Goal: Complete application form: Complete application form

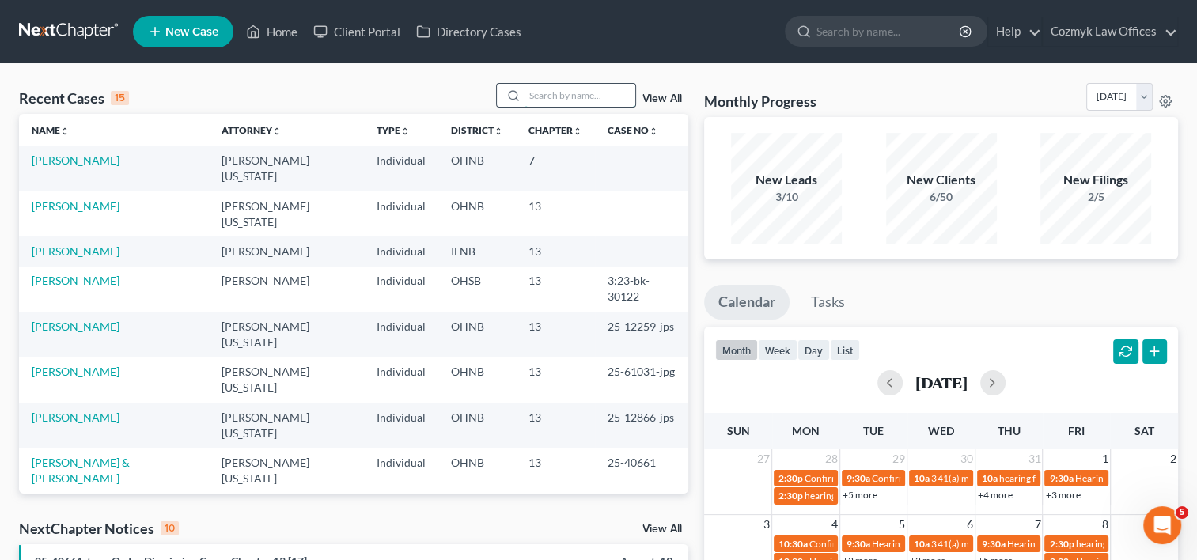
click at [582, 89] on input "search" at bounding box center [579, 95] width 111 height 23
type input "schleich"
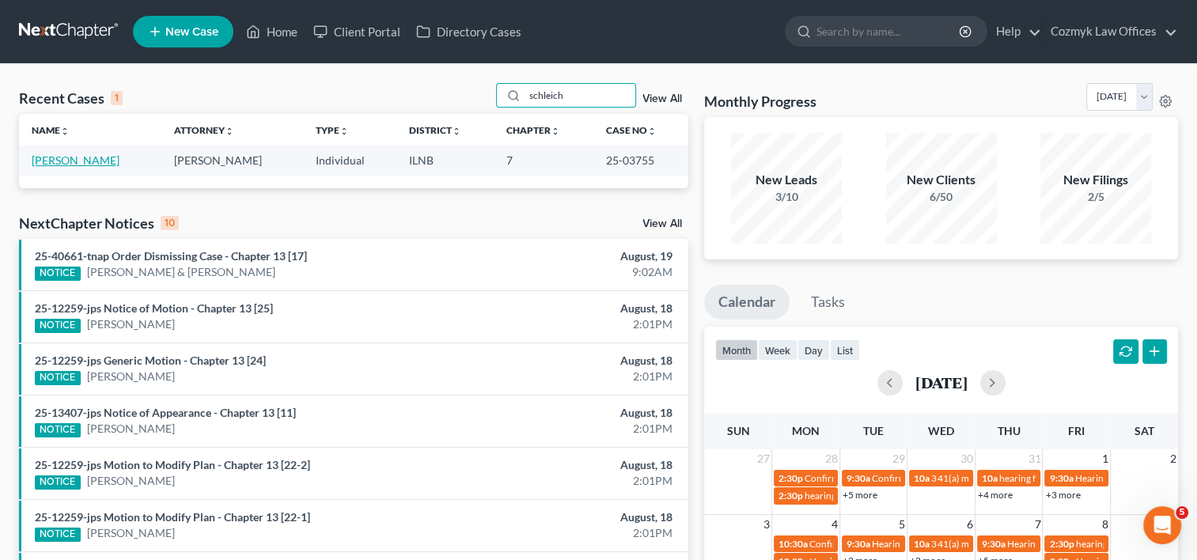
click at [52, 161] on link "[PERSON_NAME]" at bounding box center [76, 159] width 88 height 13
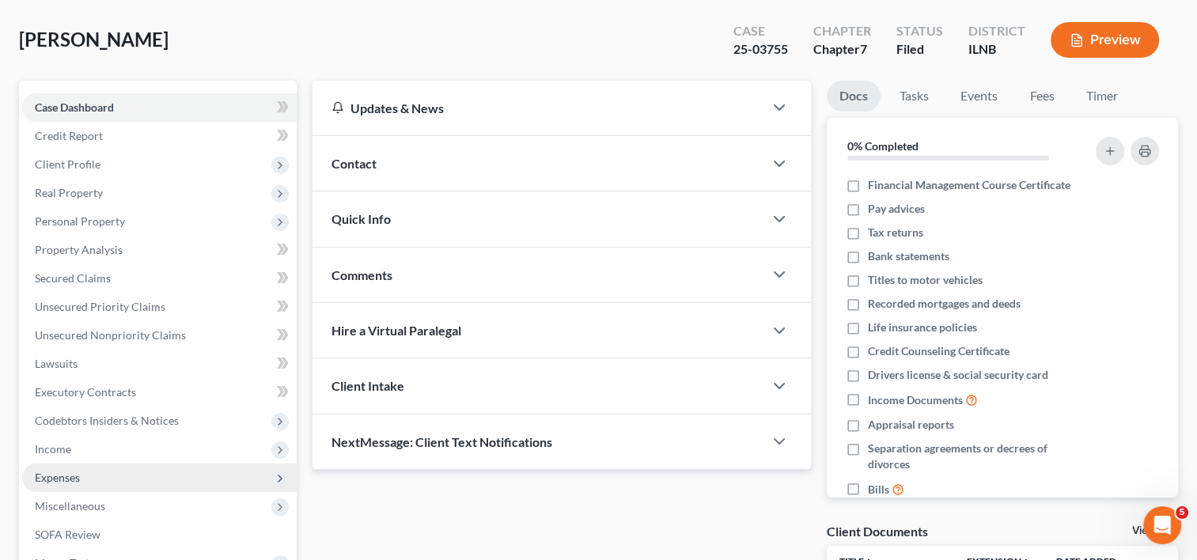
scroll to position [158, 0]
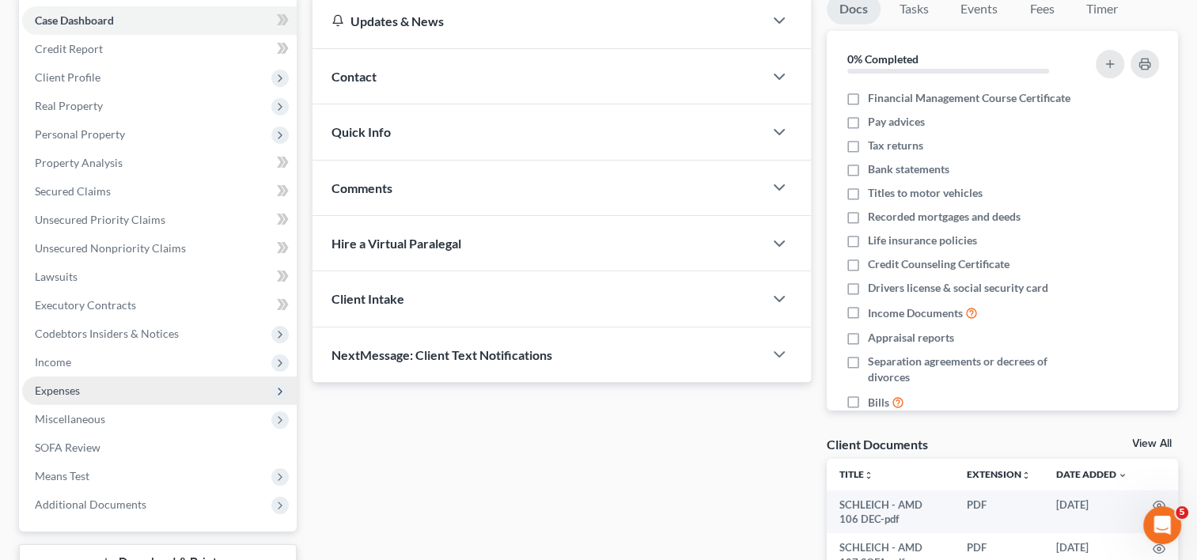
click at [78, 385] on span "Expenses" at bounding box center [57, 390] width 45 height 13
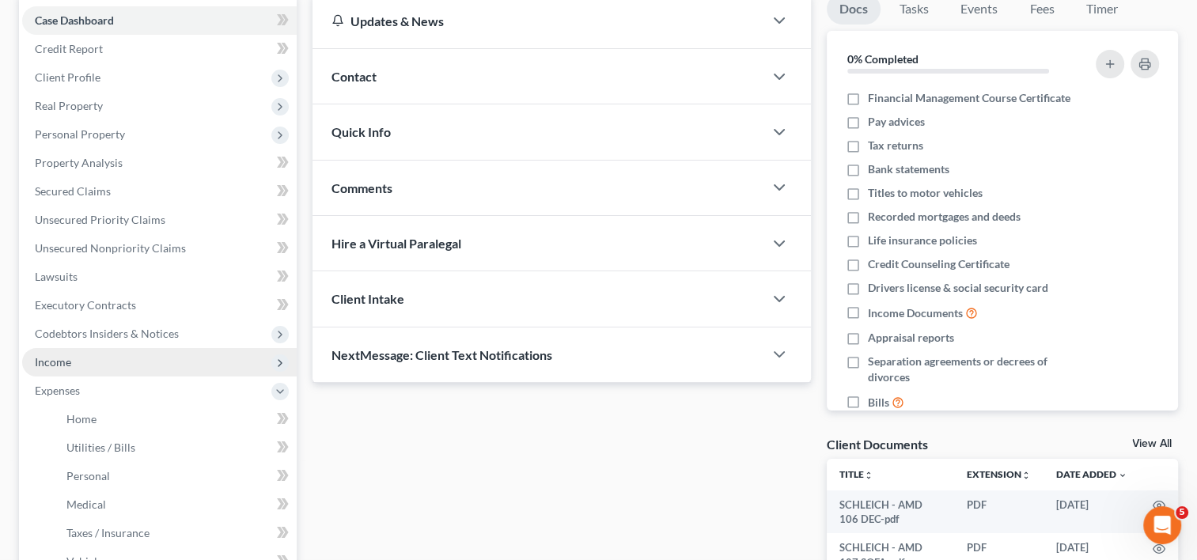
click at [67, 365] on span "Income" at bounding box center [53, 361] width 36 height 13
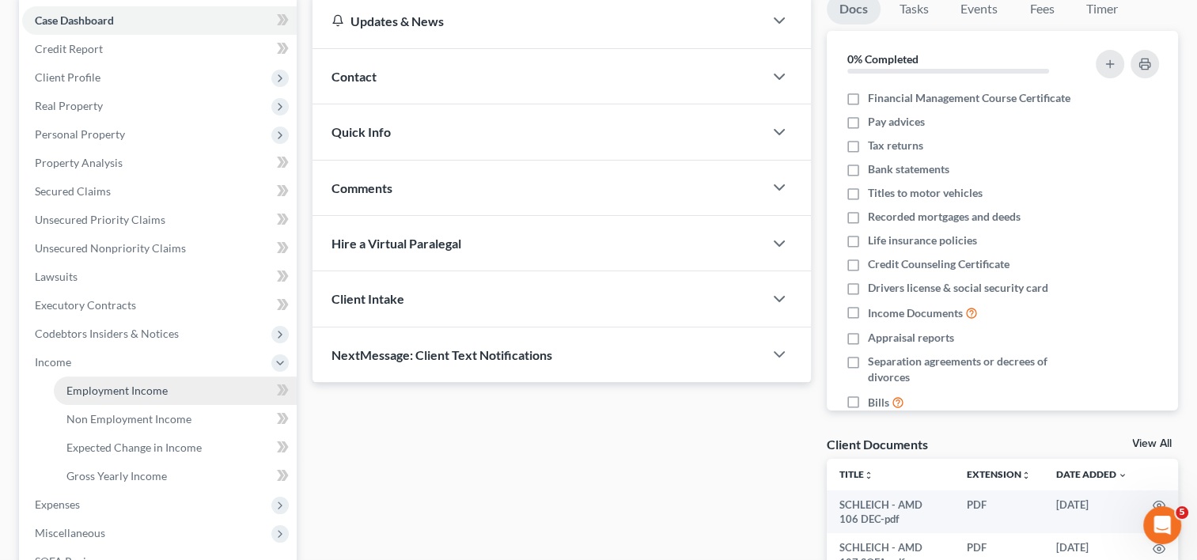
click at [89, 390] on span "Employment Income" at bounding box center [116, 390] width 101 height 13
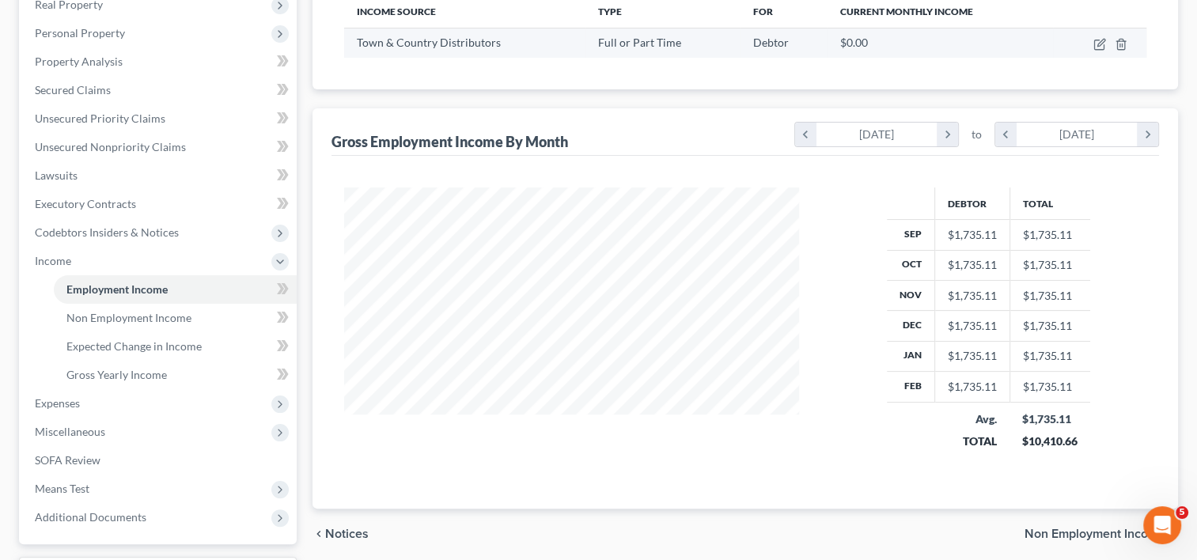
scroll to position [393, 0]
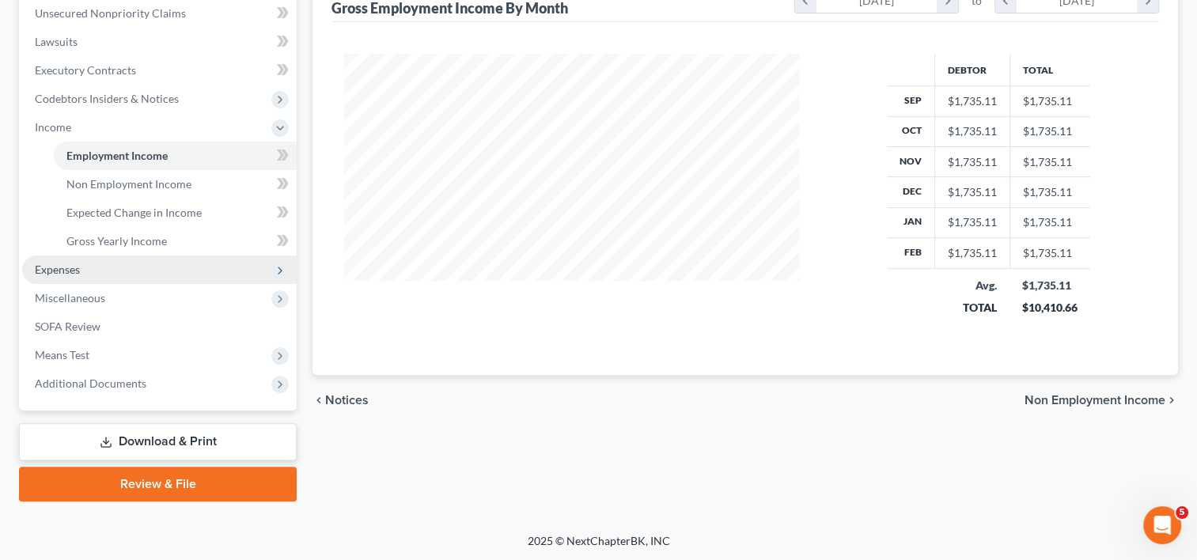
click at [51, 281] on span "Expenses" at bounding box center [159, 269] width 274 height 28
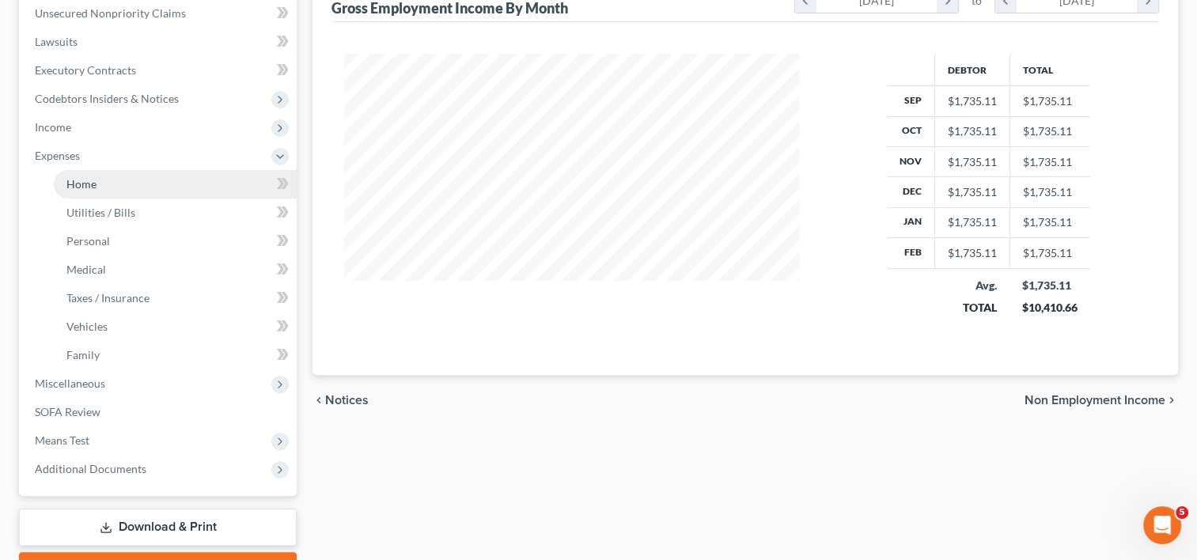
click at [91, 182] on span "Home" at bounding box center [81, 183] width 30 height 13
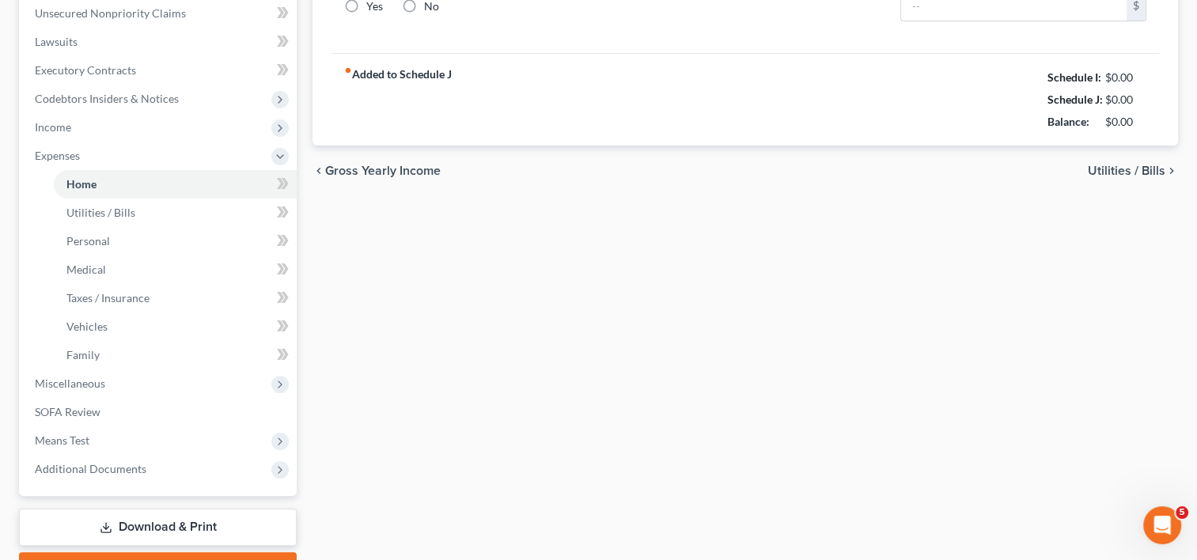
type input "2,500.00"
radio input "true"
type input "0.00"
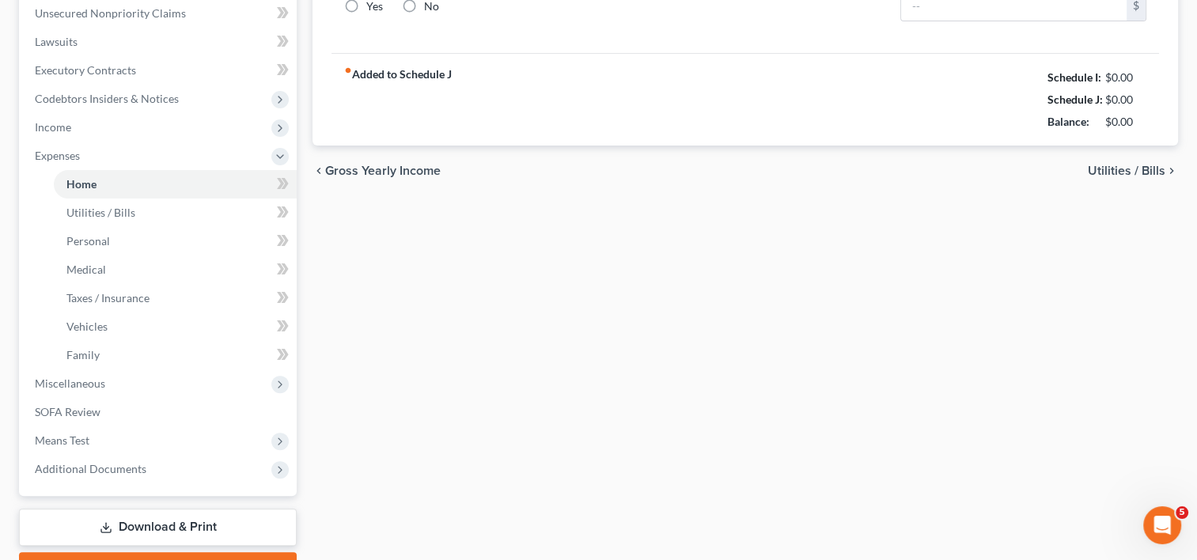
type input "0.00"
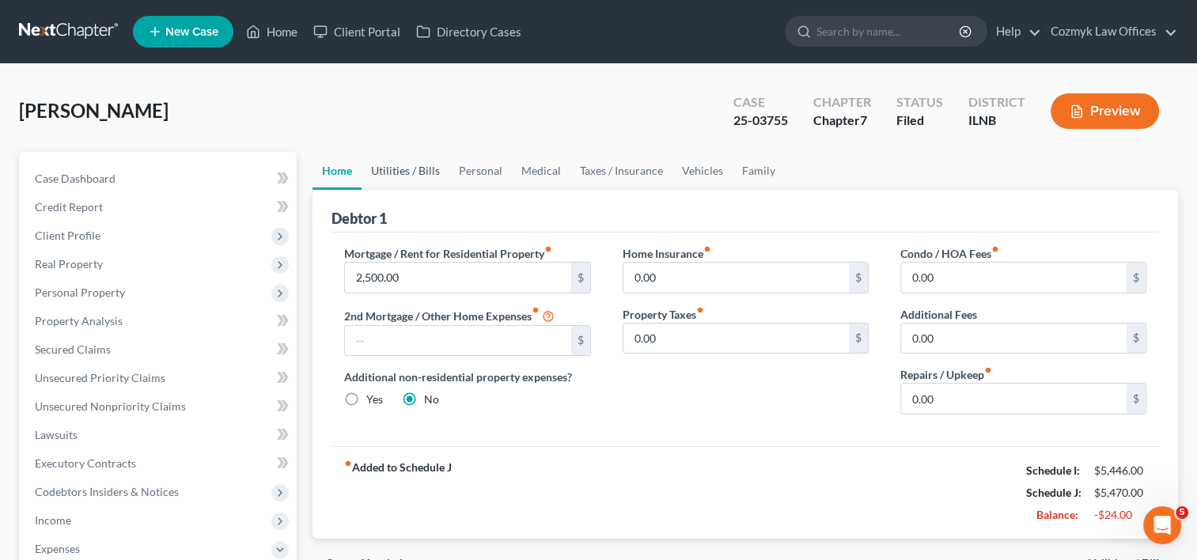
click at [398, 174] on link "Utilities / Bills" at bounding box center [405, 171] width 88 height 38
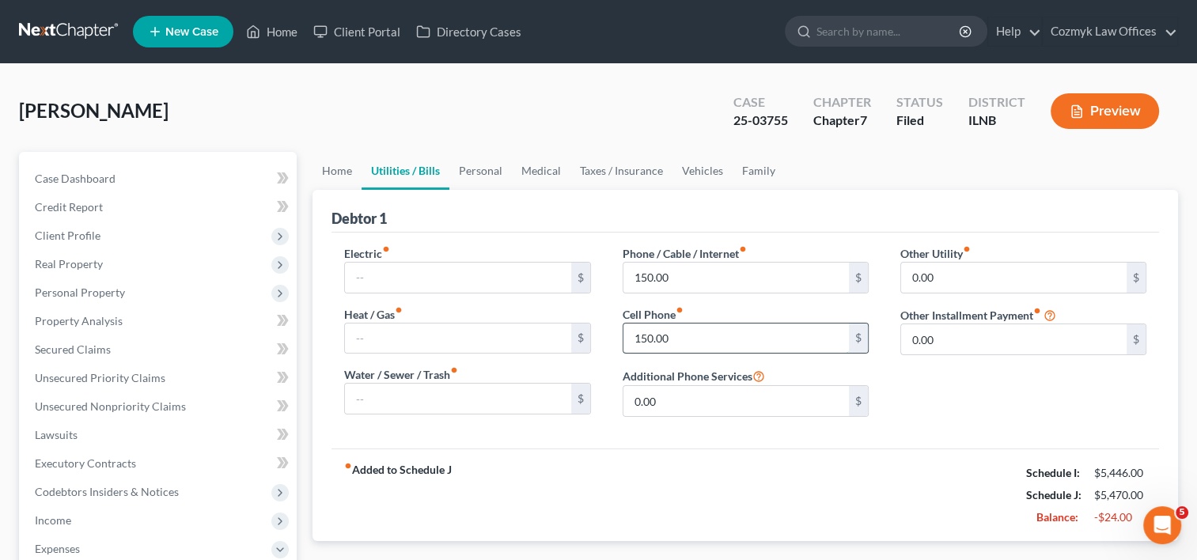
click at [683, 339] on input "150.00" at bounding box center [735, 338] width 225 height 30
click at [692, 278] on input "150.00" at bounding box center [735, 278] width 225 height 30
